Goal: Task Accomplishment & Management: Use online tool/utility

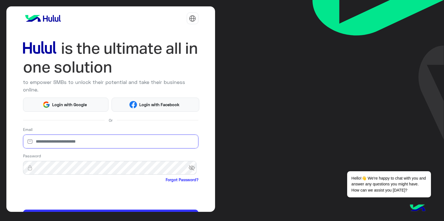
click at [159, 135] on input "email" at bounding box center [110, 141] width 175 height 14
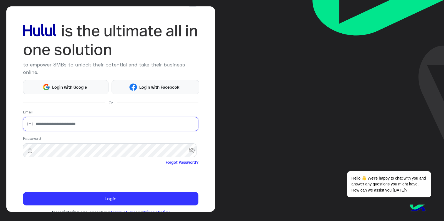
scroll to position [33, 0]
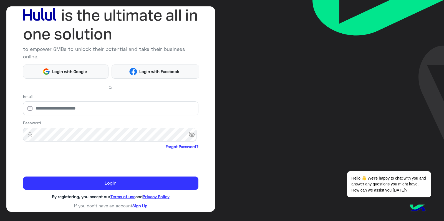
click at [209, 135] on div "to empower SMBs to unlock their potential and take their business online. Login…" at bounding box center [110, 108] width 209 height 205
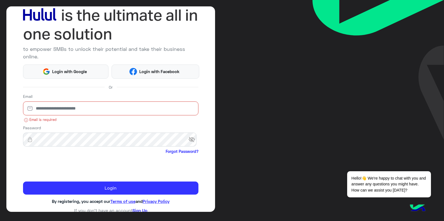
click at [52, 108] on input "email" at bounding box center [110, 108] width 175 height 14
type input "*"
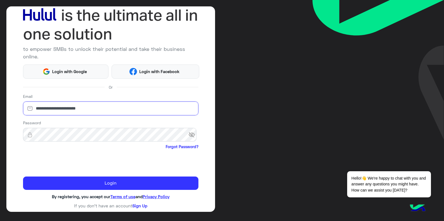
type input "**********"
click at [191, 135] on span "visibility_off" at bounding box center [193, 135] width 10 height 10
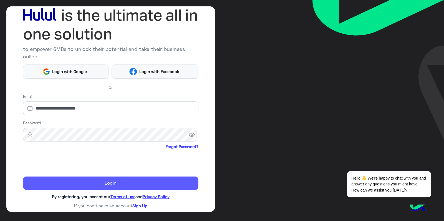
click at [83, 135] on button "Login" at bounding box center [110, 182] width 175 height 13
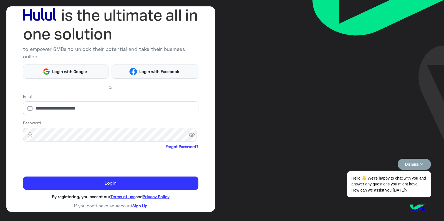
click at [297, 135] on button "Dismiss ✕" at bounding box center [414, 164] width 33 height 11
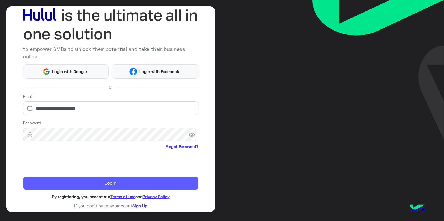
click at [175, 135] on button "Login" at bounding box center [110, 182] width 175 height 13
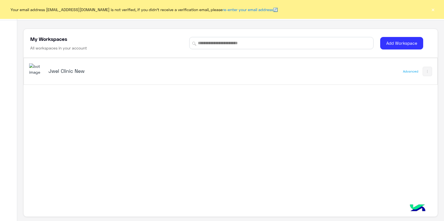
click at [297, 7] on button "×" at bounding box center [433, 10] width 6 height 6
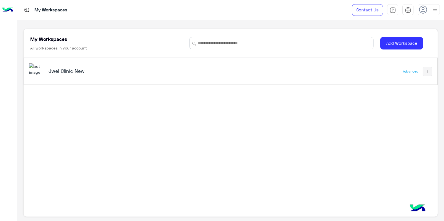
click at [120, 71] on h5 "Jwel Clinic New" at bounding box center [121, 70] width 145 height 7
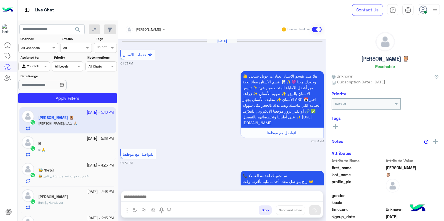
scroll to position [380, 0]
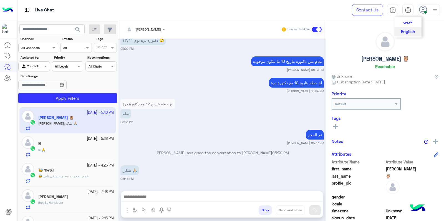
click at [297, 9] on img at bounding box center [408, 10] width 6 height 6
drag, startPoint x: 410, startPoint y: 22, endPoint x: 404, endPoint y: 26, distance: 7.1
click at [297, 22] on span "عربي" at bounding box center [407, 21] width 9 height 5
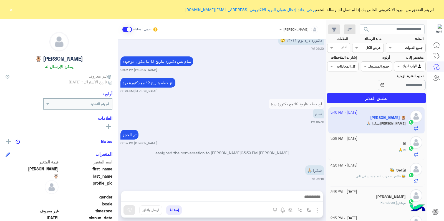
click at [12, 9] on button "×" at bounding box center [11, 10] width 6 height 6
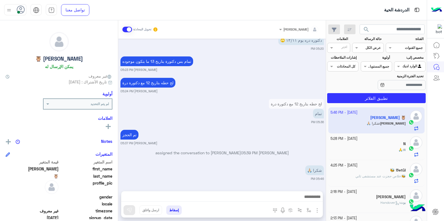
click at [297, 45] on input "text" at bounding box center [374, 47] width 13 height 5
click at [297, 88] on b "غير مقروءة" at bounding box center [372, 89] width 19 height 5
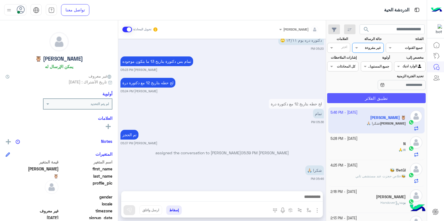
click at [297, 95] on button "تطبيق الفلاتر" at bounding box center [376, 98] width 99 height 10
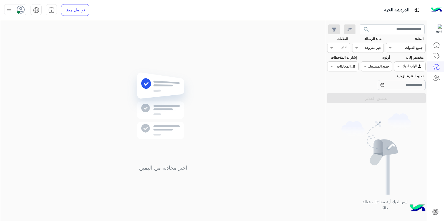
click at [297, 49] on input "text" at bounding box center [374, 47] width 13 height 5
click at [297, 61] on b "عرض الكل" at bounding box center [372, 58] width 18 height 5
click at [297, 96] on button "تطبيق الفلاتر" at bounding box center [376, 98] width 99 height 10
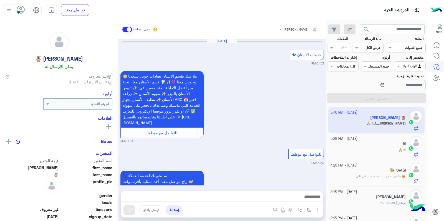
scroll to position [380, 0]
